Goal: Obtain resource: Download file/media

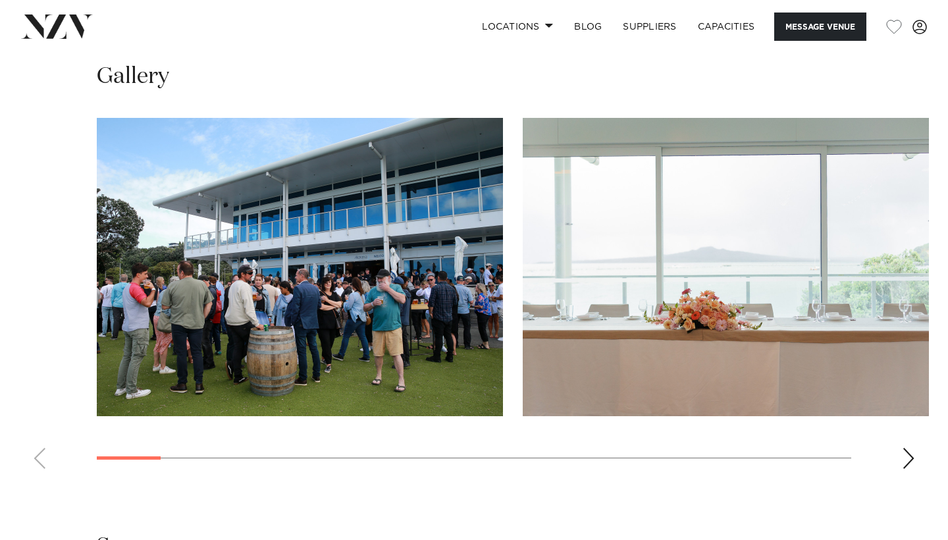
scroll to position [1410, 0]
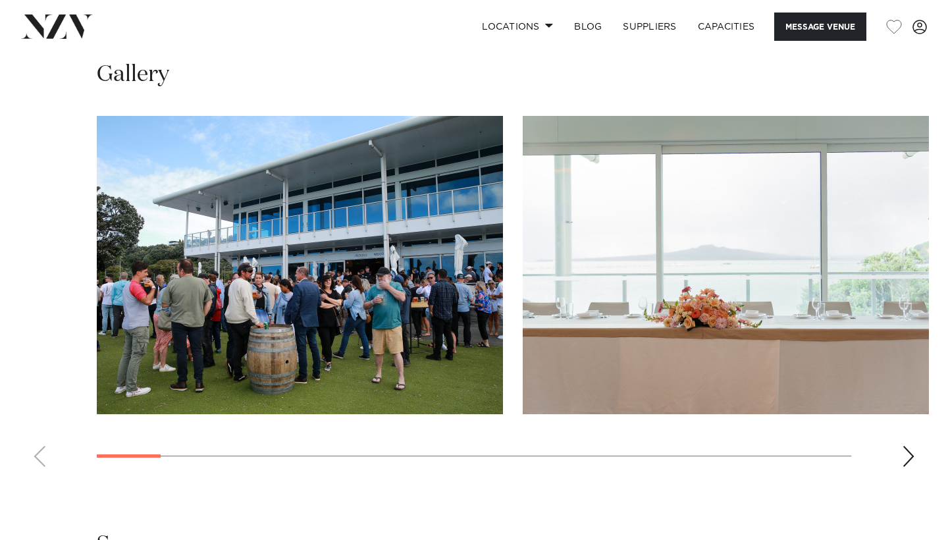
click at [909, 467] on div "Next slide" at bounding box center [908, 456] width 13 height 21
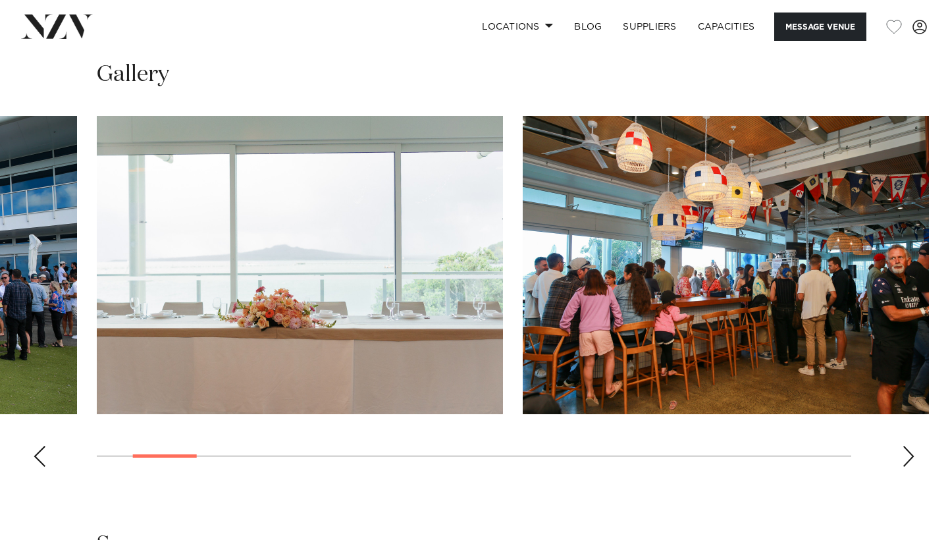
click at [909, 467] on div "Next slide" at bounding box center [908, 456] width 13 height 21
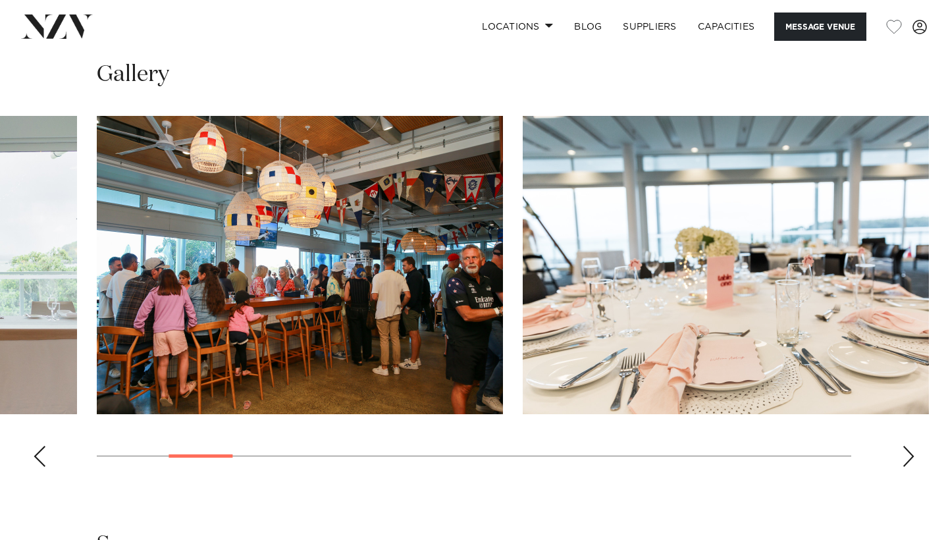
click at [909, 467] on div "Next slide" at bounding box center [908, 456] width 13 height 21
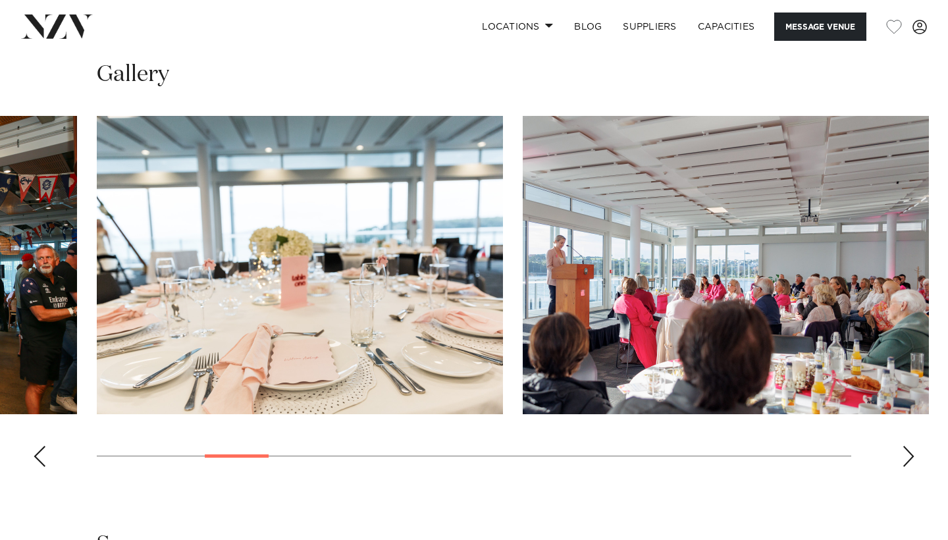
click at [909, 467] on div "Next slide" at bounding box center [908, 456] width 13 height 21
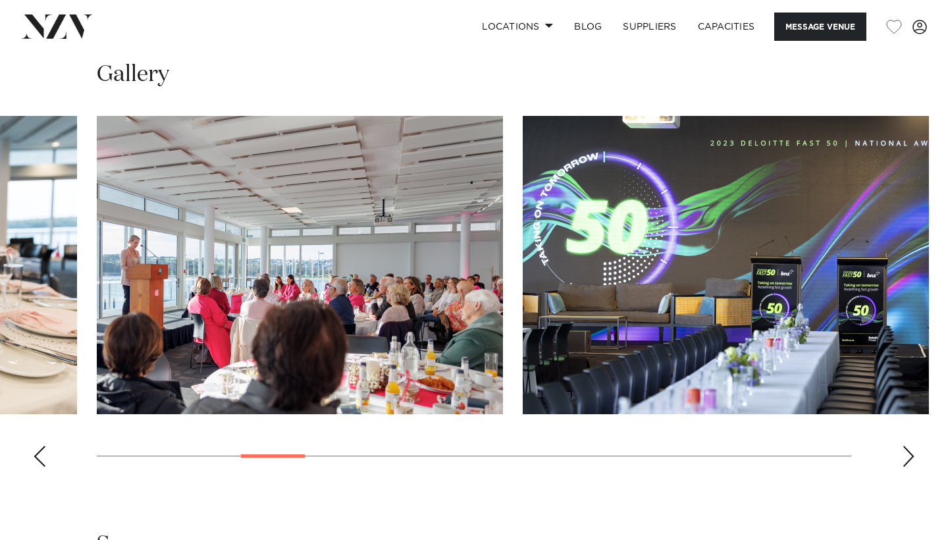
click at [909, 467] on div "Next slide" at bounding box center [908, 456] width 13 height 21
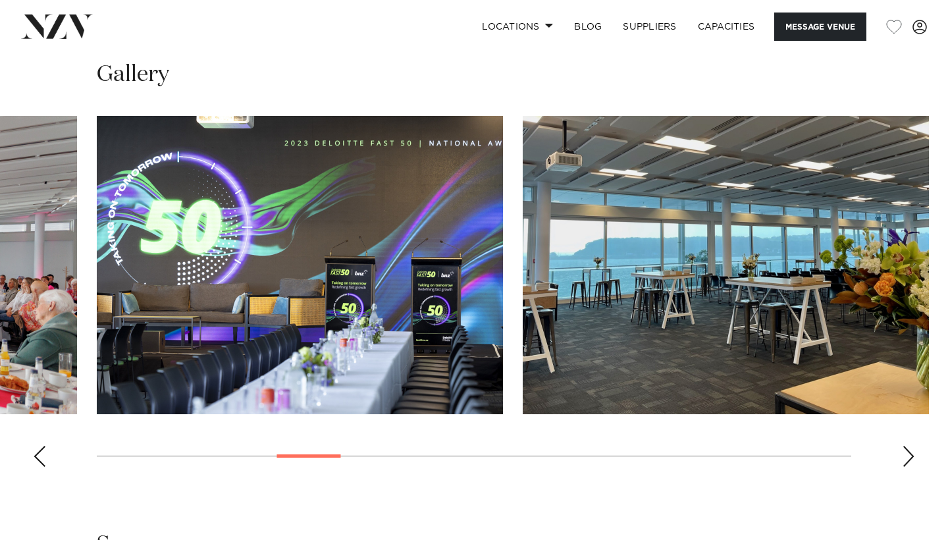
click at [909, 467] on div "Next slide" at bounding box center [908, 456] width 13 height 21
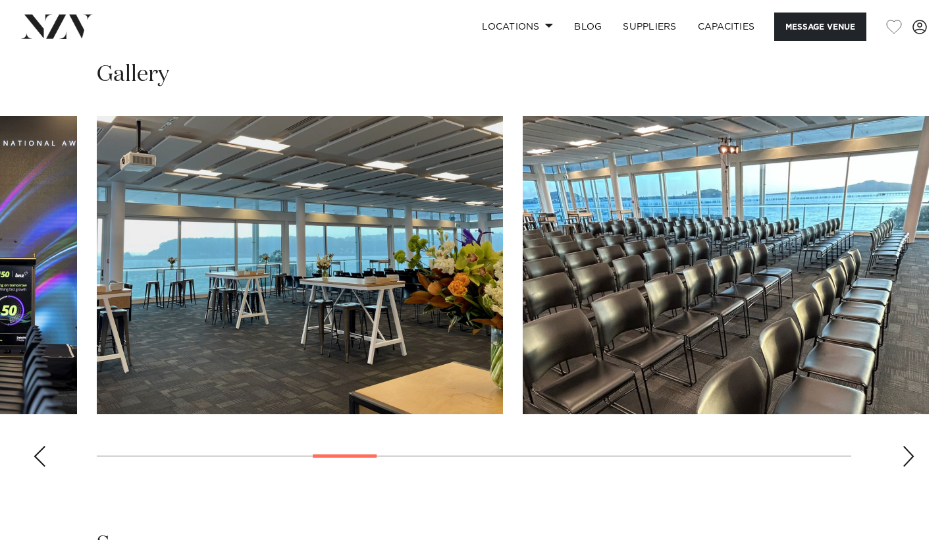
click at [909, 467] on div "Next slide" at bounding box center [908, 456] width 13 height 21
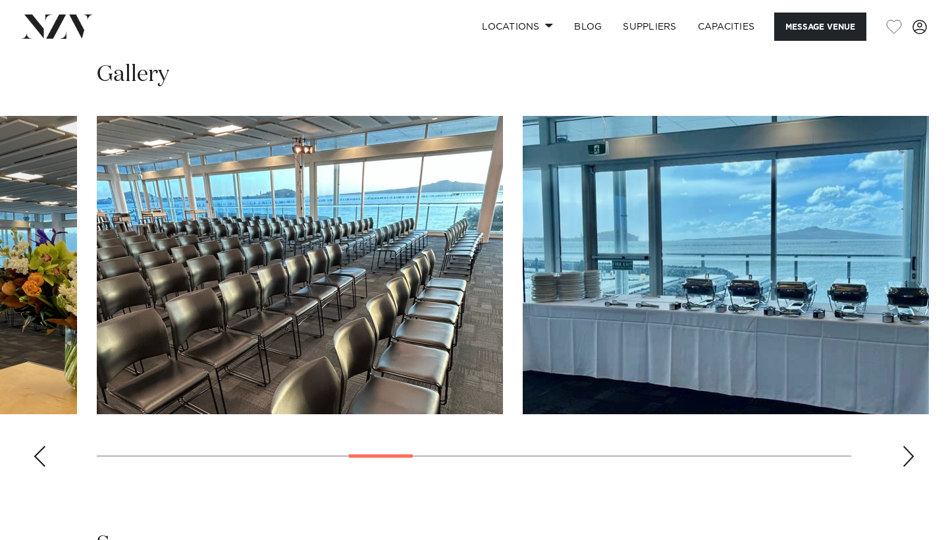
click at [909, 467] on div "Next slide" at bounding box center [908, 456] width 13 height 21
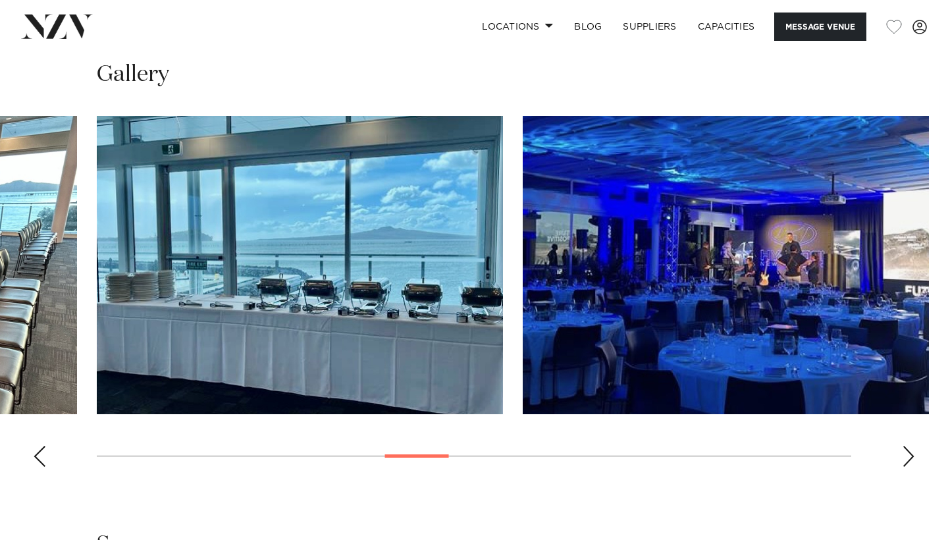
click at [909, 467] on div "Next slide" at bounding box center [908, 456] width 13 height 21
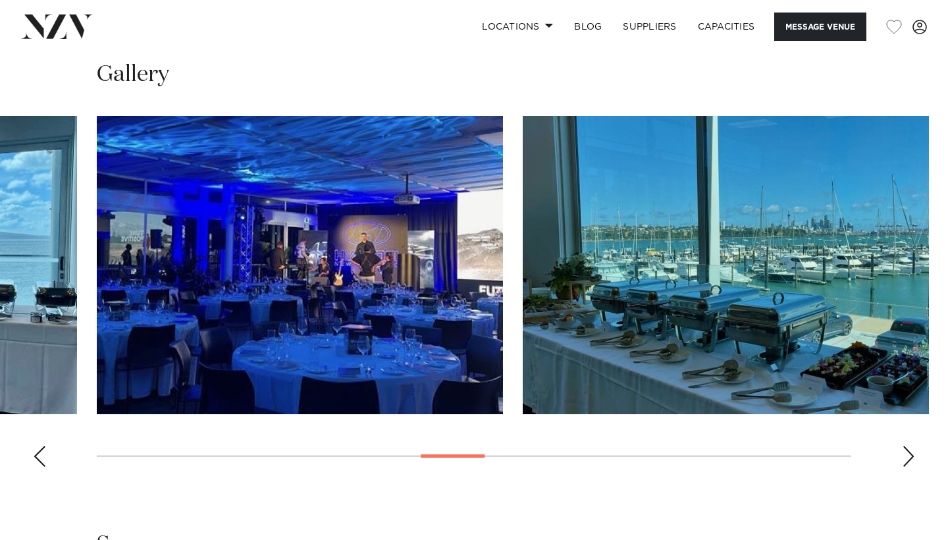
click at [909, 467] on div "Next slide" at bounding box center [908, 456] width 13 height 21
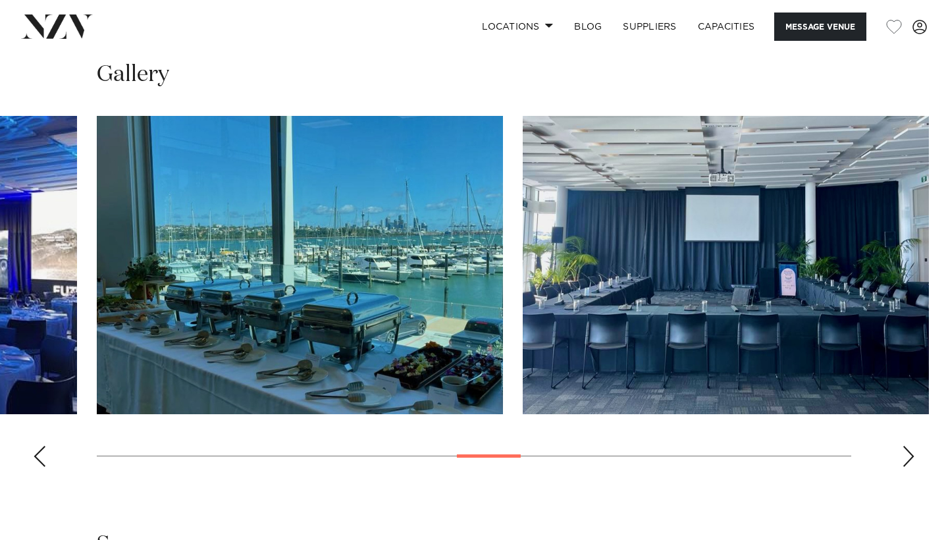
click at [909, 467] on div "Next slide" at bounding box center [908, 456] width 13 height 21
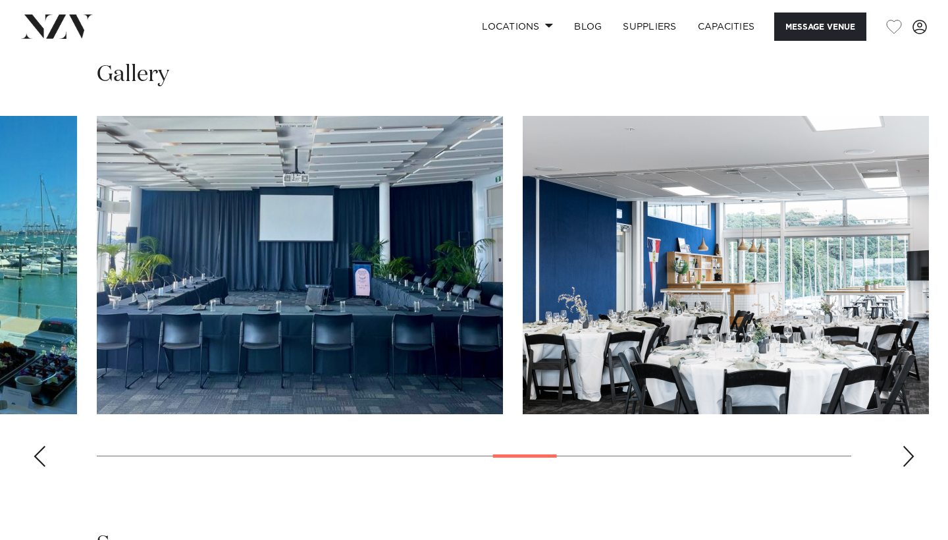
click at [909, 467] on div "Next slide" at bounding box center [908, 456] width 13 height 21
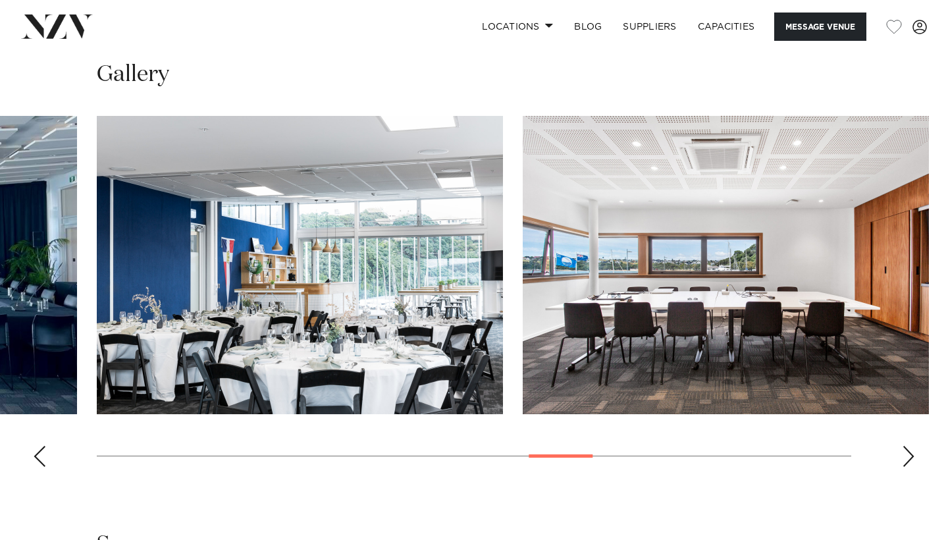
click at [909, 467] on div "Next slide" at bounding box center [908, 456] width 13 height 21
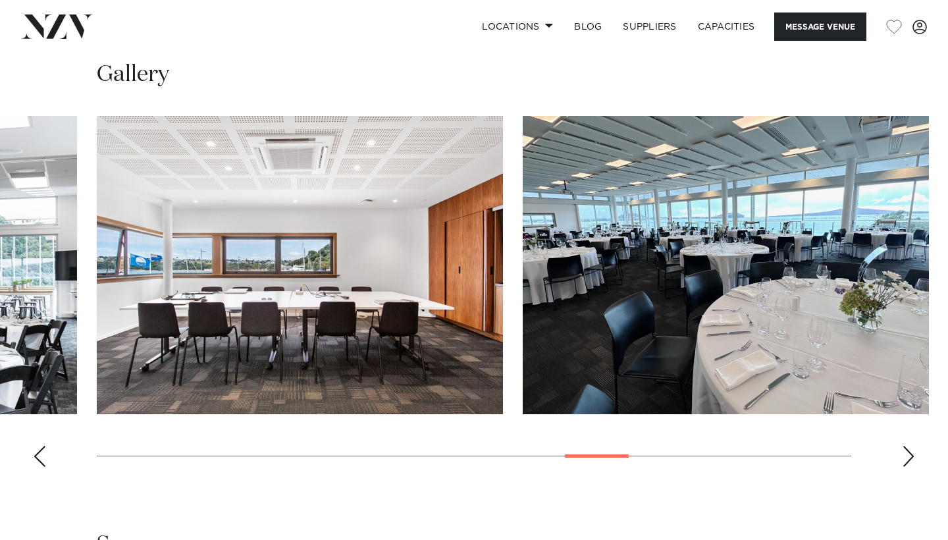
click at [909, 467] on div "Next slide" at bounding box center [908, 456] width 13 height 21
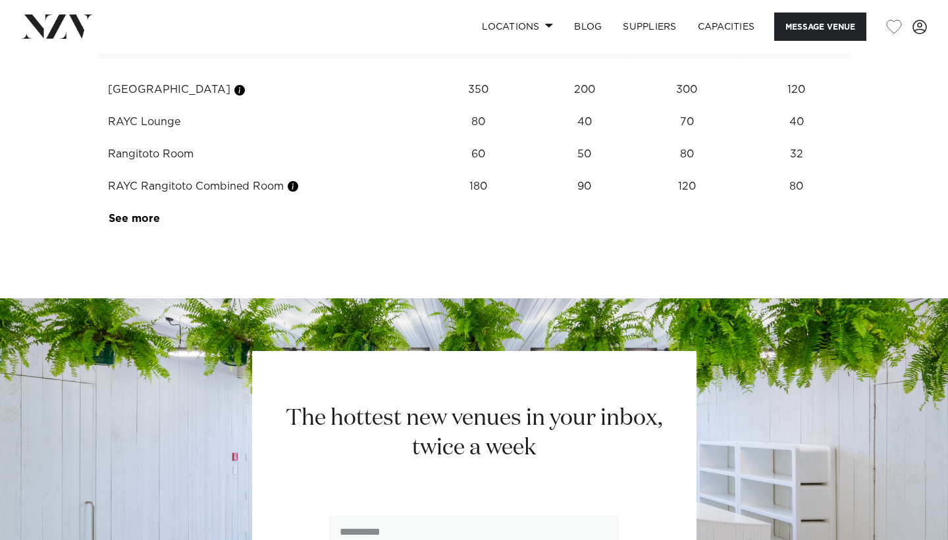
scroll to position [1970, 0]
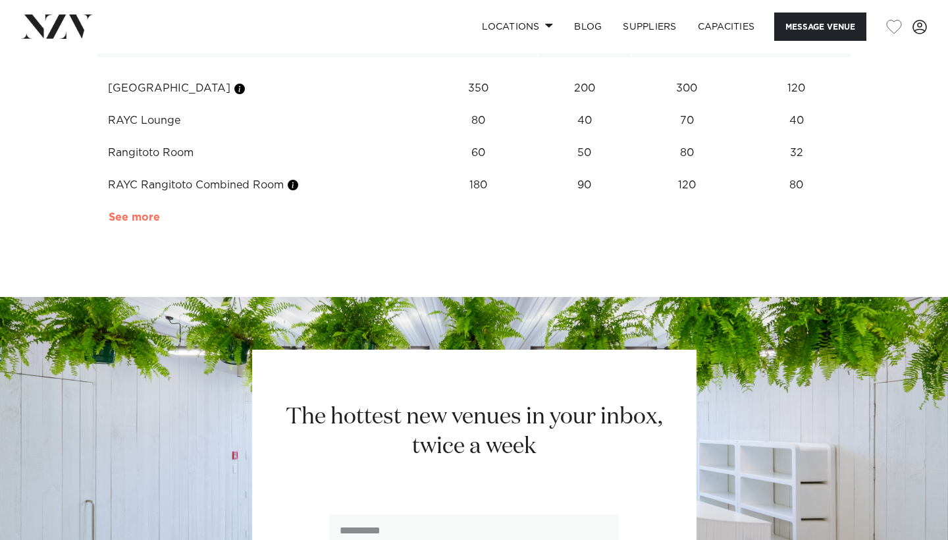
click at [124, 222] on link "See more" at bounding box center [160, 217] width 103 height 11
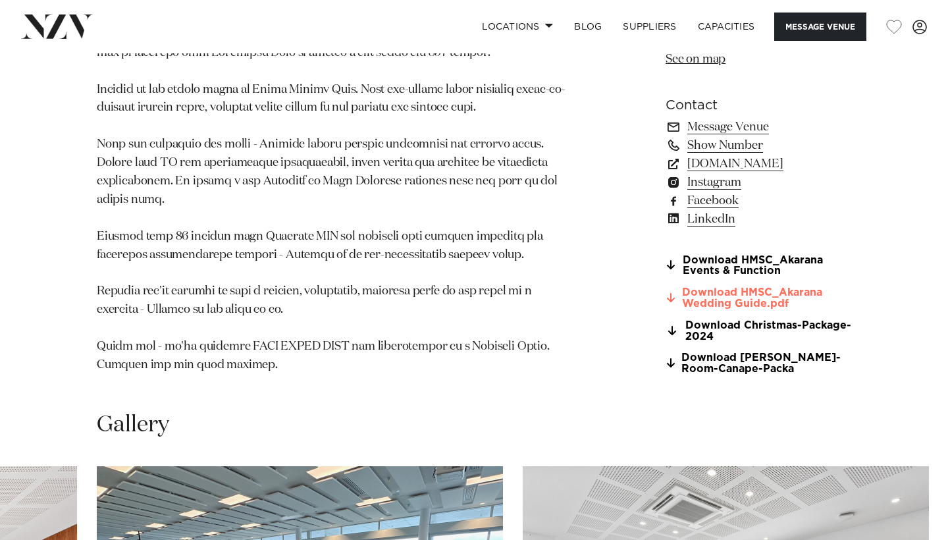
scroll to position [1063, 0]
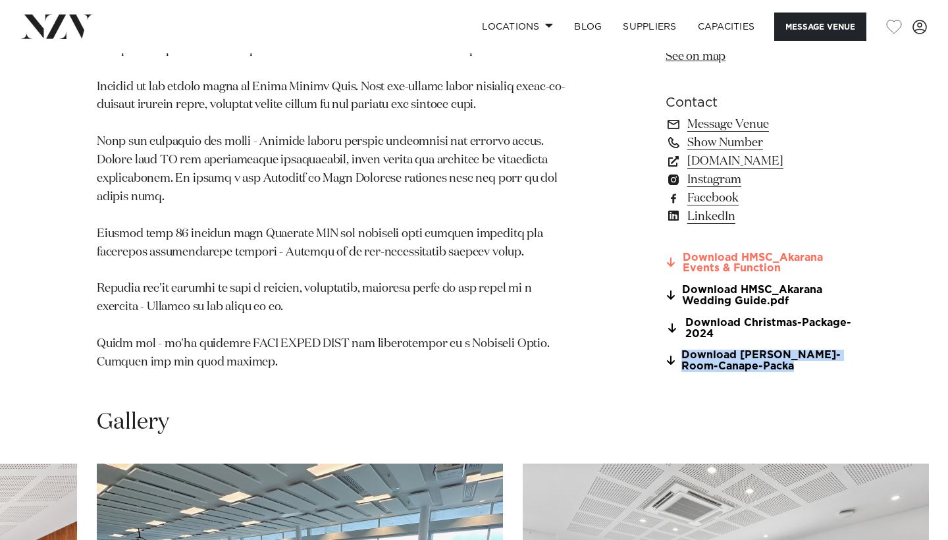
click at [724, 274] on link "Download HMSC_Akarana Events & Function" at bounding box center [758, 262] width 186 height 22
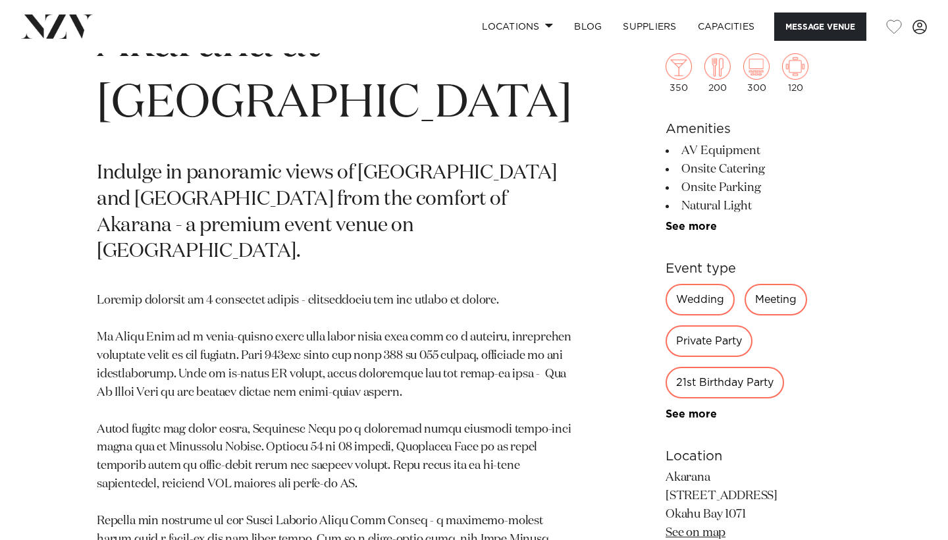
scroll to position [534, 0]
